Goal: Task Accomplishment & Management: Use online tool/utility

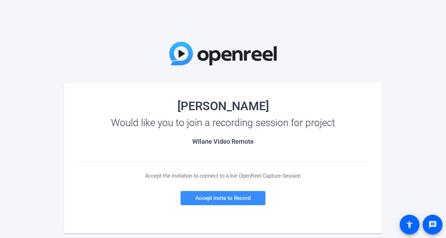
scroll to position [66, 0]
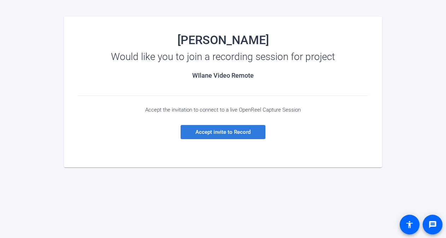
click at [243, 132] on span "Accept invite to Record" at bounding box center [222, 132] width 55 height 6
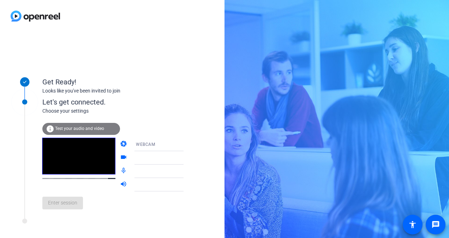
click at [78, 130] on span "Test your audio and video" at bounding box center [79, 128] width 49 height 5
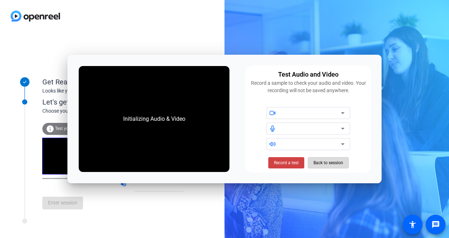
click at [321, 163] on span "Back to session" at bounding box center [328, 162] width 30 height 13
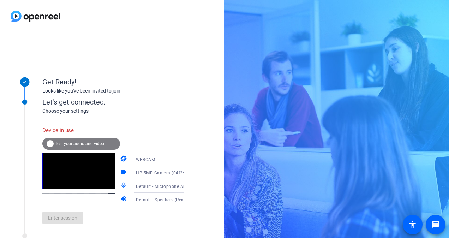
click at [97, 144] on span "Test your audio and video" at bounding box center [79, 143] width 49 height 5
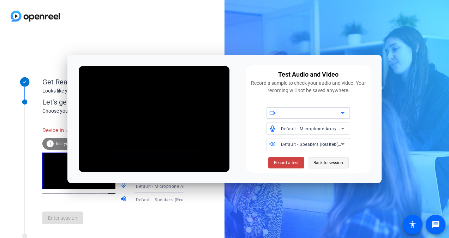
click at [324, 164] on span "Back to session" at bounding box center [328, 162] width 30 height 13
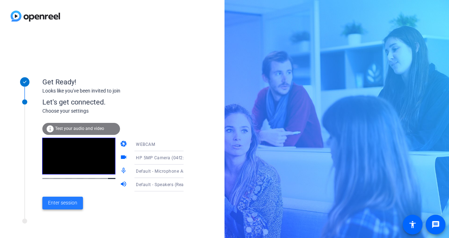
click at [65, 201] on span "Enter session" at bounding box center [62, 202] width 29 height 7
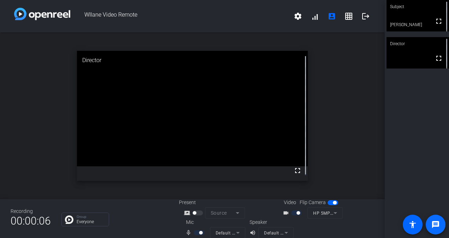
click at [436, 227] on mat-icon "message" at bounding box center [435, 224] width 8 height 8
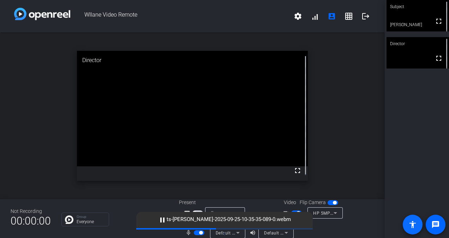
click at [409, 225] on mat-icon "accessibility" at bounding box center [412, 224] width 8 height 8
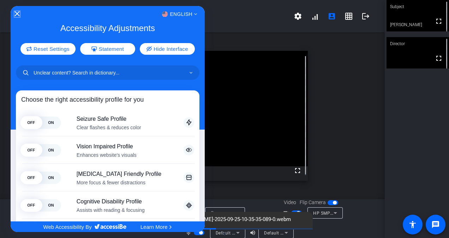
click at [16, 13] on icon "Close Accessibility Interface" at bounding box center [16, 13] width 5 height 5
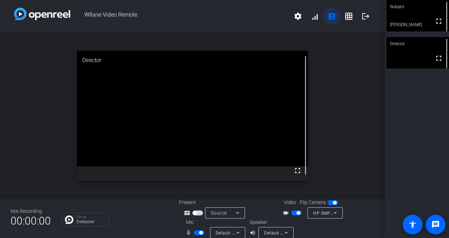
click at [328, 17] on mat-icon "account_box" at bounding box center [332, 16] width 8 height 8
click at [238, 213] on icon at bounding box center [237, 213] width 8 height 8
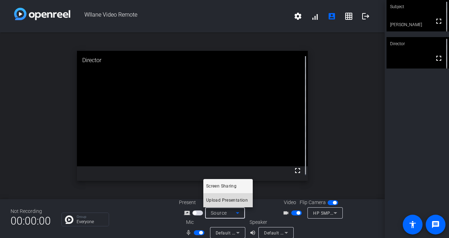
click at [237, 201] on span "Upload Presentation" at bounding box center [227, 200] width 42 height 8
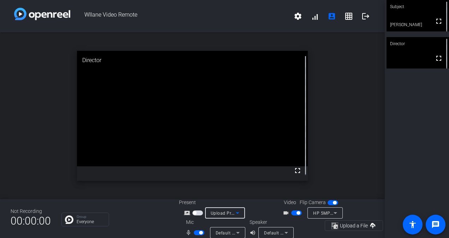
click at [236, 212] on icon at bounding box center [238, 213] width 4 height 2
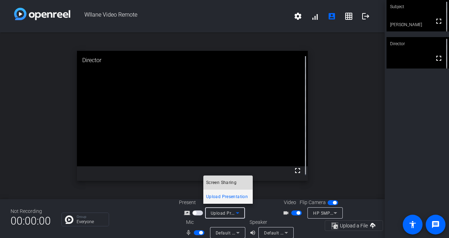
click at [232, 181] on span "Screen Sharing" at bounding box center [221, 182] width 30 height 8
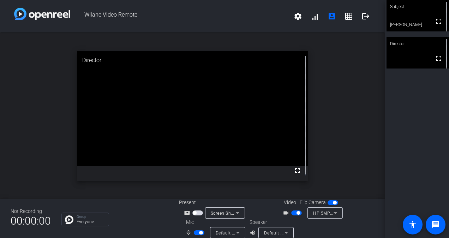
drag, startPoint x: 353, startPoint y: 88, endPoint x: 369, endPoint y: 66, distance: 27.3
click at [369, 66] on div "open_in_new Director fullscreen" at bounding box center [192, 115] width 385 height 167
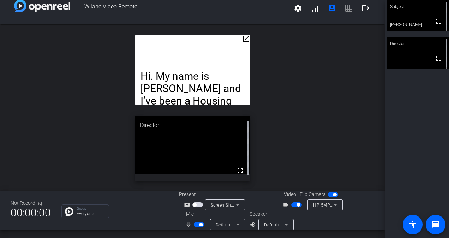
click at [245, 38] on mat-icon "open_in_new" at bounding box center [246, 39] width 8 height 8
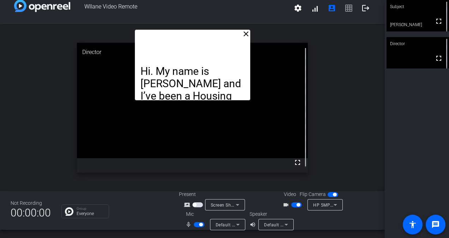
click at [213, 62] on div "Hi. My name is [PERSON_NAME] and I’ve been a Housing and Financial Counselor at…" at bounding box center [192, 65] width 115 height 71
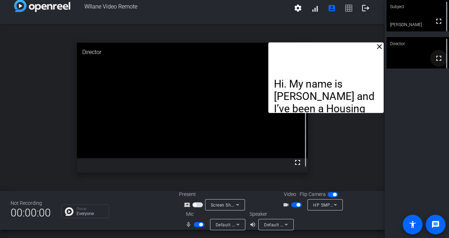
drag, startPoint x: 219, startPoint y: 46, endPoint x: 439, endPoint y: 56, distance: 220.2
click at [439, 56] on div "WIlane Video Remote settings signal_cellular_alt account_box grid_on logout clo…" at bounding box center [224, 119] width 449 height 238
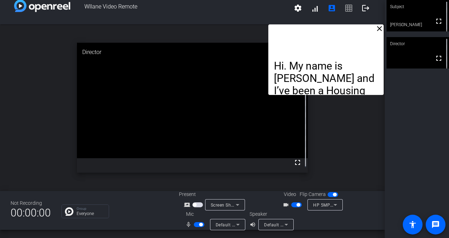
drag, startPoint x: 340, startPoint y: 58, endPoint x: 353, endPoint y: 40, distance: 22.7
click at [353, 40] on div "Hi. My name is [PERSON_NAME] and I’ve been a Housing and Financial Counselor at…" at bounding box center [325, 59] width 115 height 71
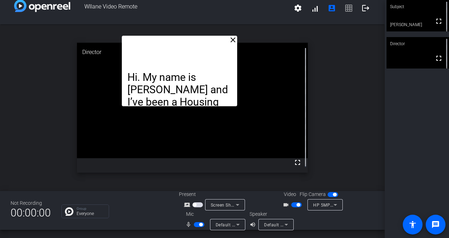
drag, startPoint x: 345, startPoint y: 48, endPoint x: 198, endPoint y: 60, distance: 147.0
click at [198, 60] on div "Hi. My name is [PERSON_NAME] and I’ve been a Housing and Financial Counselor at…" at bounding box center [179, 71] width 115 height 71
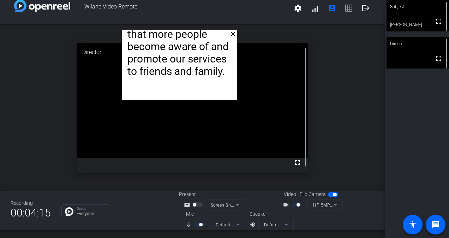
click at [231, 75] on div "Hi. My name is [PERSON_NAME] and I’ve been a Housing and Financial Counselor at…" at bounding box center [179, 65] width 115 height 71
drag, startPoint x: 301, startPoint y: 157, endPoint x: 299, endPoint y: 138, distance: 19.2
click at [299, 138] on div "Director fullscreen" at bounding box center [192, 108] width 231 height 130
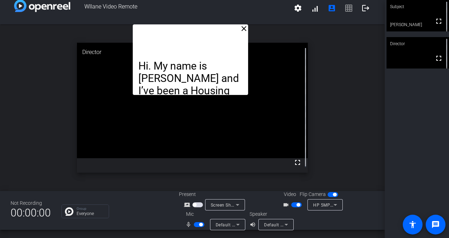
drag, startPoint x: 217, startPoint y: 40, endPoint x: 228, endPoint y: -6, distance: 47.9
click at [228, 0] on html "Accessibility Screen-Reader Guide, Feedback, and Issue Reporting | New window W…" at bounding box center [224, 119] width 449 height 238
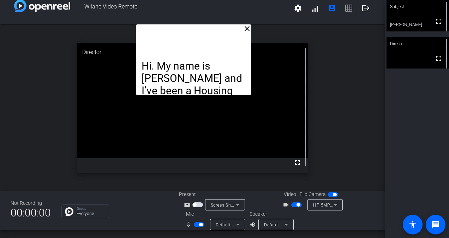
drag, startPoint x: 198, startPoint y: 44, endPoint x: 203, endPoint y: 38, distance: 8.3
click at [203, 38] on div "Hi. My name is [PERSON_NAME] and I’ve been a Housing and Financial Counselor at…" at bounding box center [193, 59] width 115 height 71
